Goal: Connect with others: Connect with other users

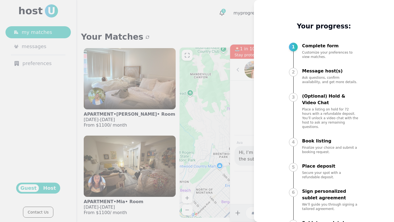
click at [205, 36] on div at bounding box center [197, 111] width 394 height 222
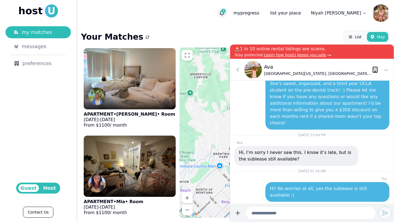
click at [226, 13] on span "5" at bounding box center [224, 11] width 4 height 4
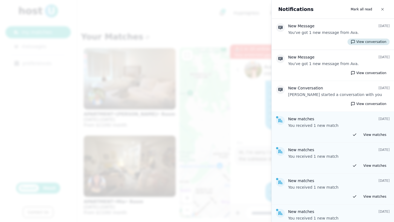
click at [364, 41] on button "View conversation" at bounding box center [369, 42] width 42 height 7
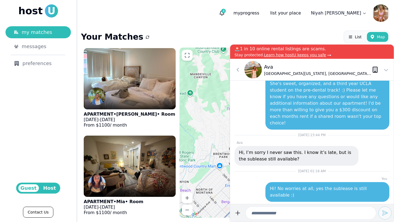
click at [262, 48] on p "🚨1 in 10 online rental listings are scams." at bounding box center [312, 49] width 155 height 7
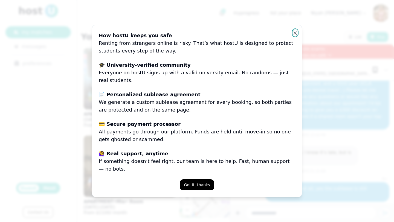
click at [296, 35] on icon "button" at bounding box center [295, 33] width 4 height 4
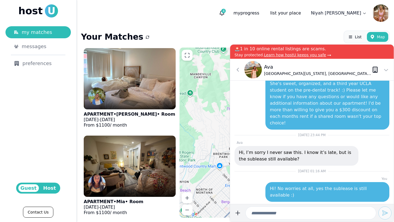
scroll to position [-197, 0]
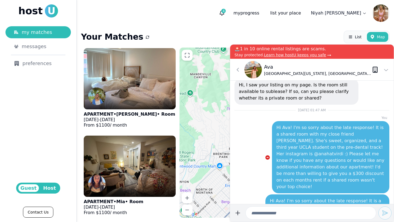
click at [257, 71] on img at bounding box center [254, 70] width 18 height 18
click at [271, 68] on p "Ava" at bounding box center [318, 67] width 108 height 8
click at [243, 75] on div "Ava University of California, Los Angeles (UCLA) ' 24" at bounding box center [306, 70] width 146 height 18
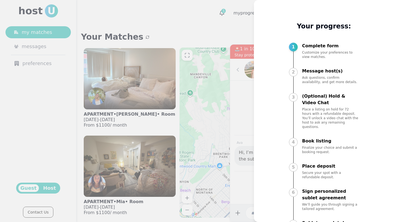
click at [211, 31] on div at bounding box center [197, 111] width 394 height 222
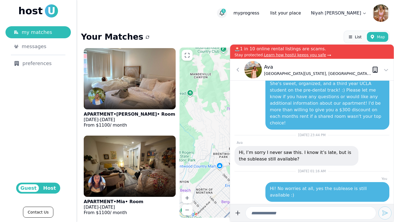
click at [225, 12] on icon "button" at bounding box center [221, 12] width 5 height 5
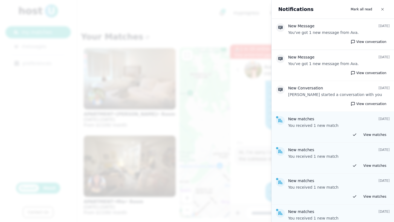
click at [208, 51] on div at bounding box center [197, 111] width 394 height 222
